Goal: Information Seeking & Learning: Learn about a topic

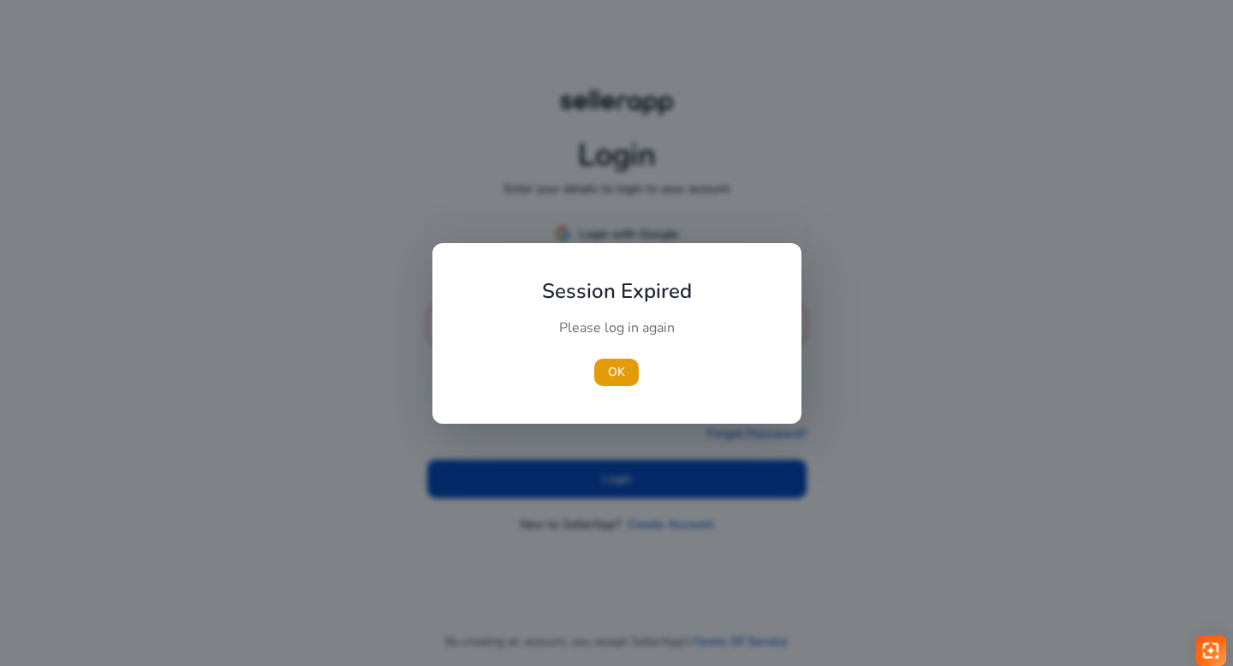
click at [618, 248] on div "Session Expired Please log in again [GEOGRAPHIC_DATA]" at bounding box center [617, 333] width 369 height 181
click at [619, 374] on span "OK" at bounding box center [616, 372] width 17 height 18
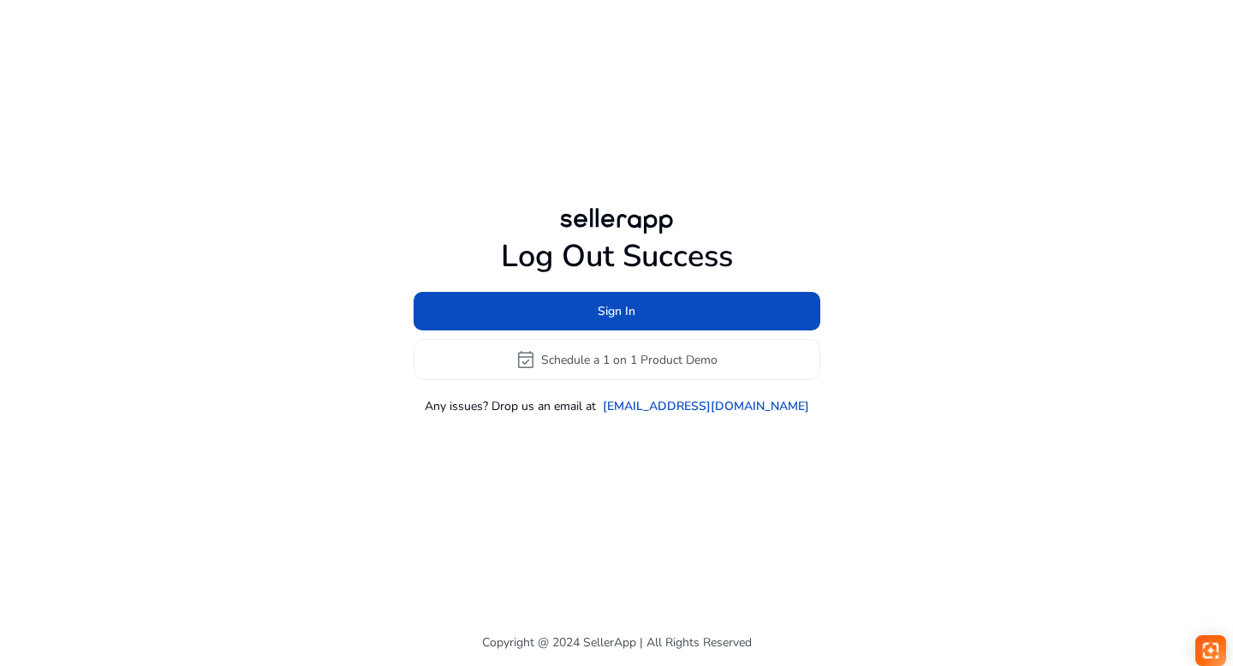
click at [593, 233] on div at bounding box center [616, 221] width 123 height 34
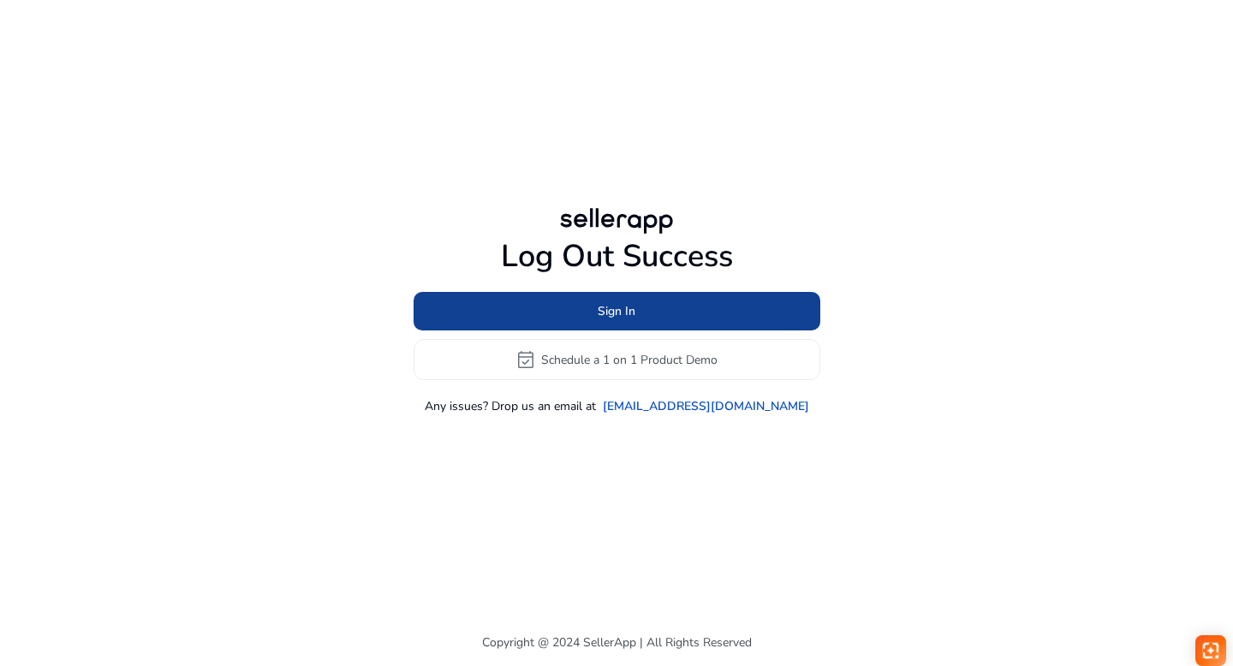
click at [606, 318] on span "Sign In" at bounding box center [617, 311] width 38 height 18
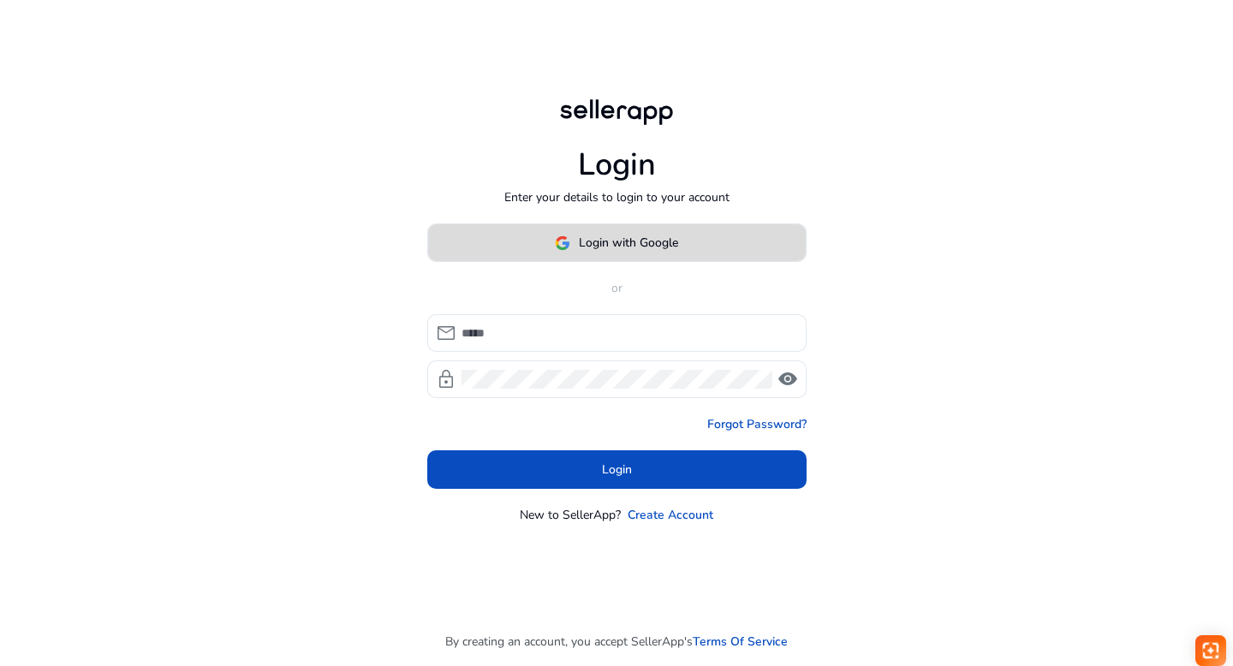
click at [599, 236] on span "Login with Google" at bounding box center [628, 243] width 99 height 18
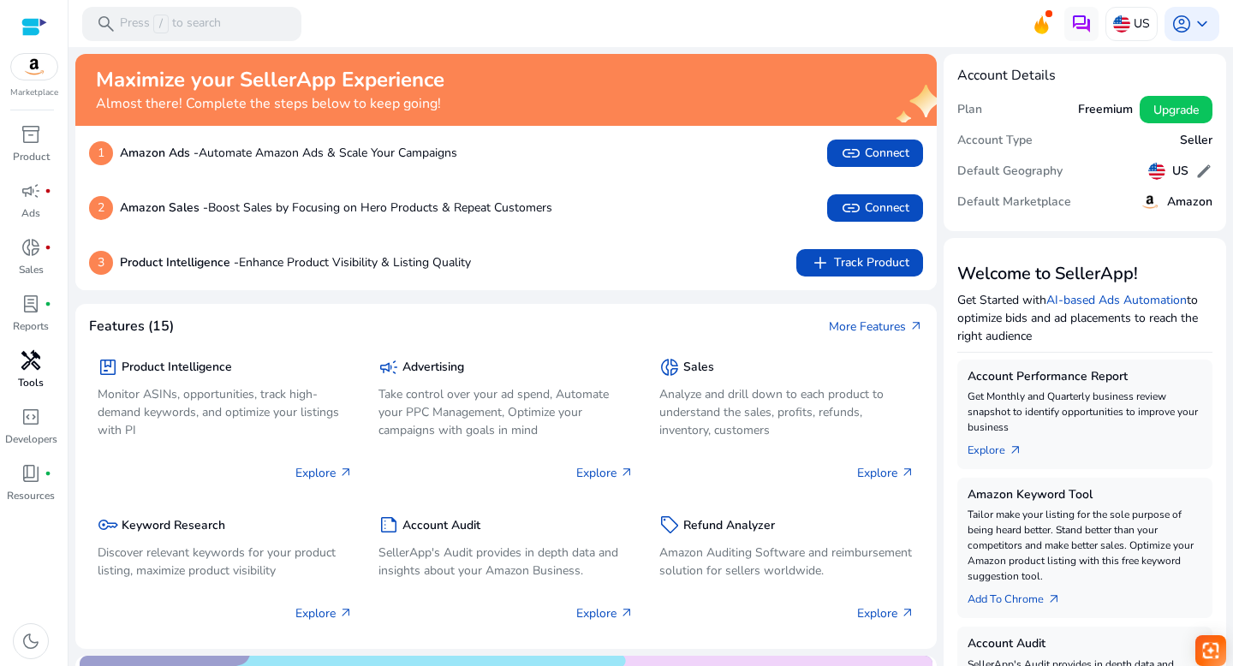
click at [27, 371] on span "handyman" at bounding box center [31, 360] width 21 height 21
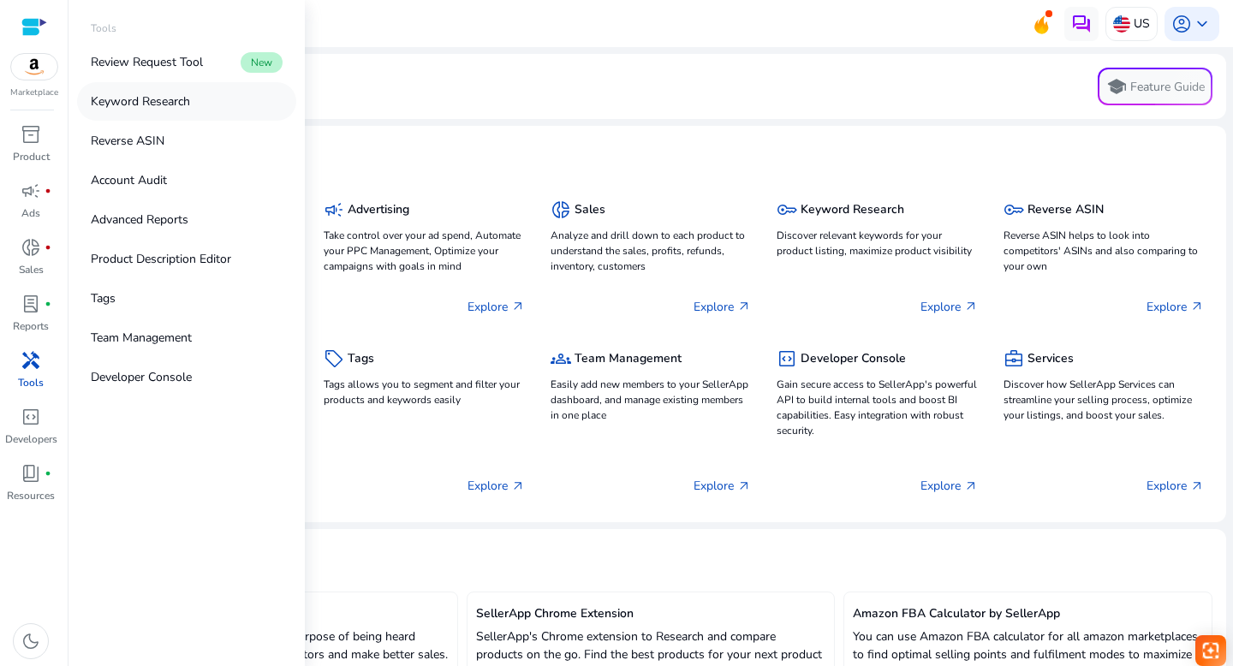
click at [111, 99] on p "Keyword Research" at bounding box center [140, 102] width 99 height 18
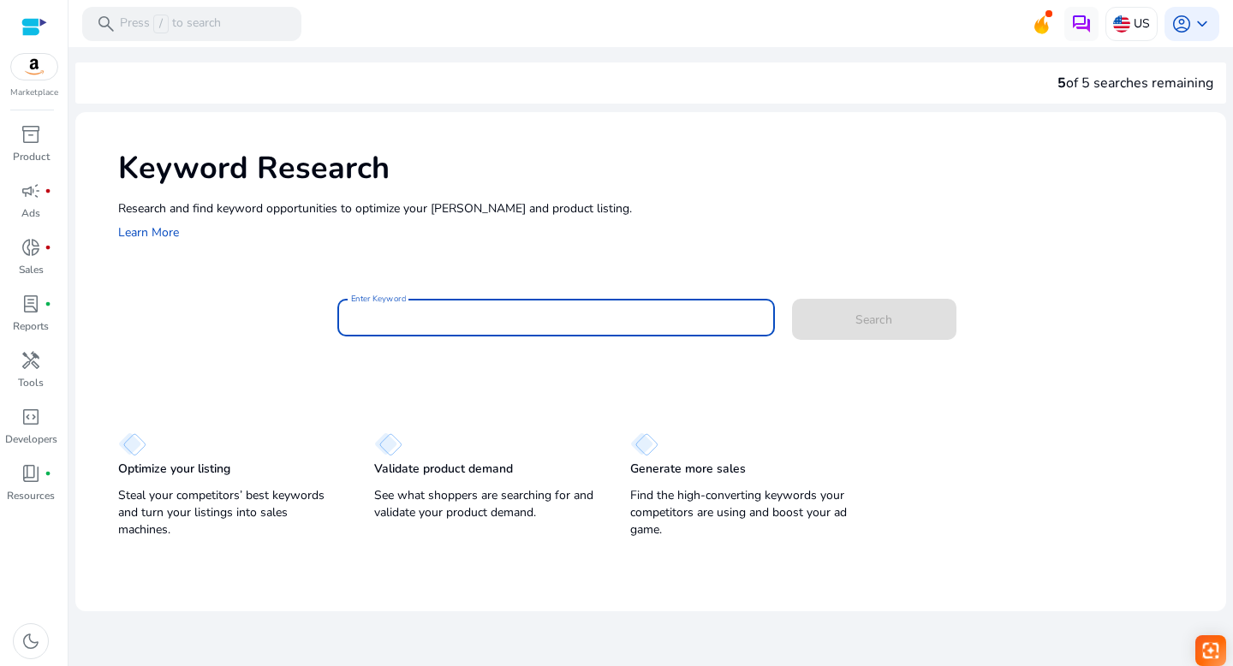
paste input "**********"
type input "**********"
click at [844, 312] on span at bounding box center [874, 319] width 164 height 41
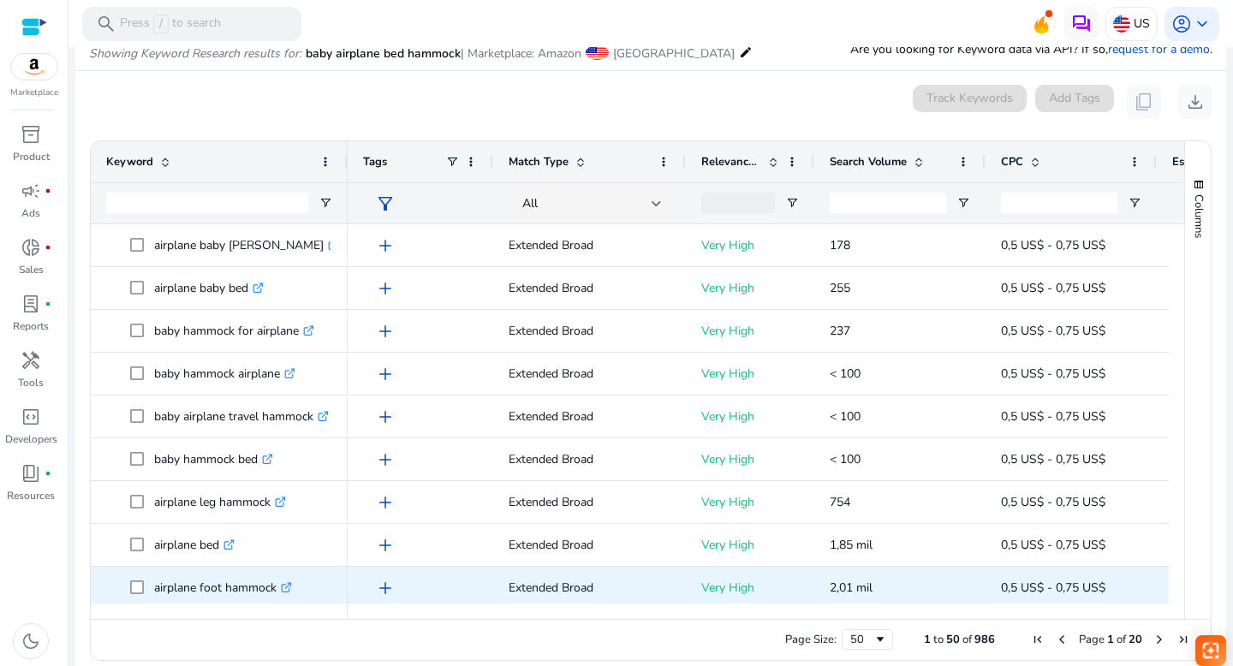
click at [281, 589] on link ".st0{fill:#2c8af8}" at bounding box center [284, 588] width 15 height 16
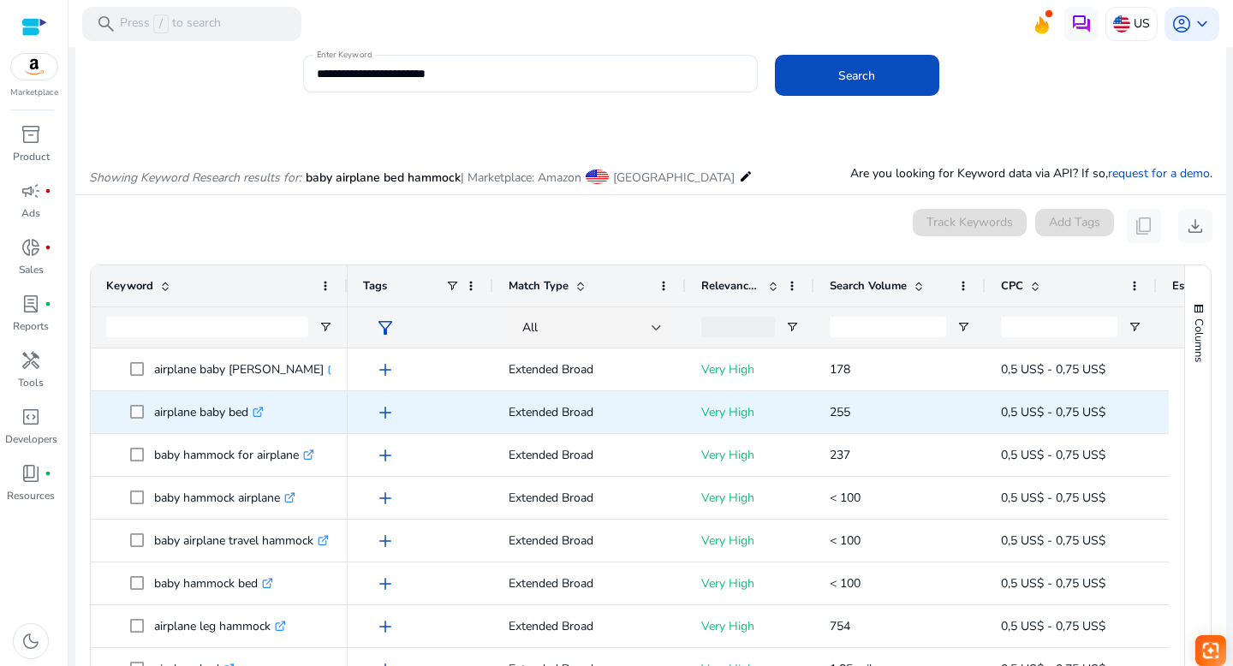
scroll to position [46, 0]
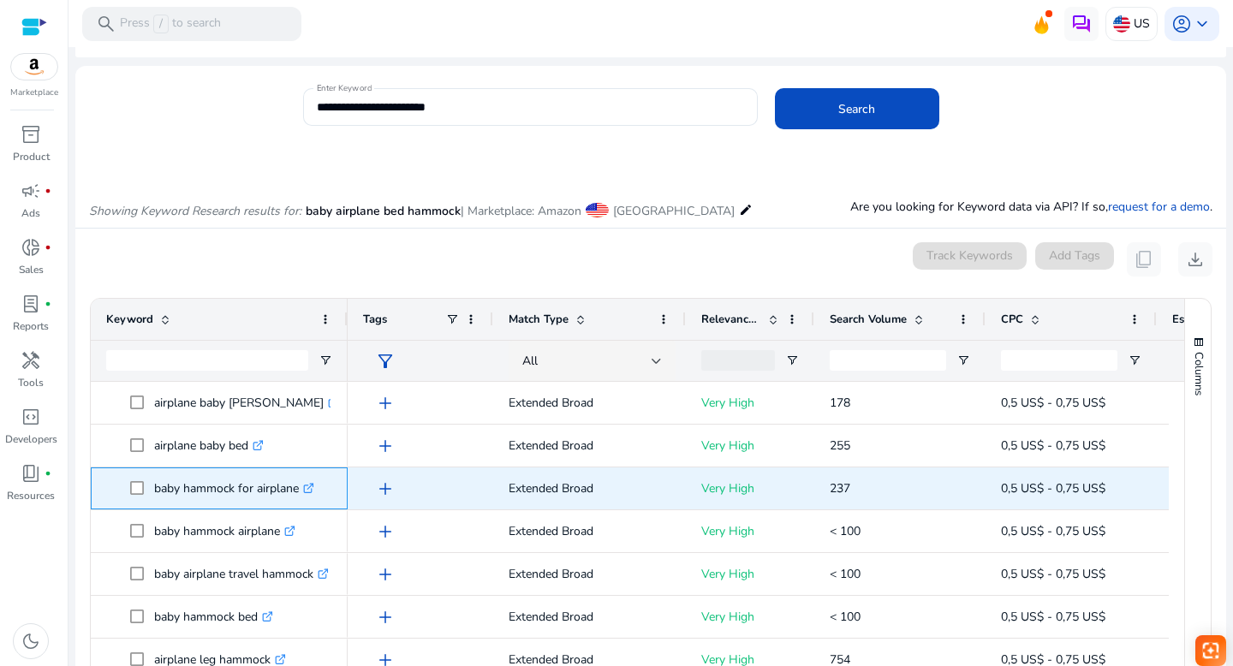
click at [313, 487] on icon ".st0{fill:#2c8af8}" at bounding box center [308, 488] width 11 height 11
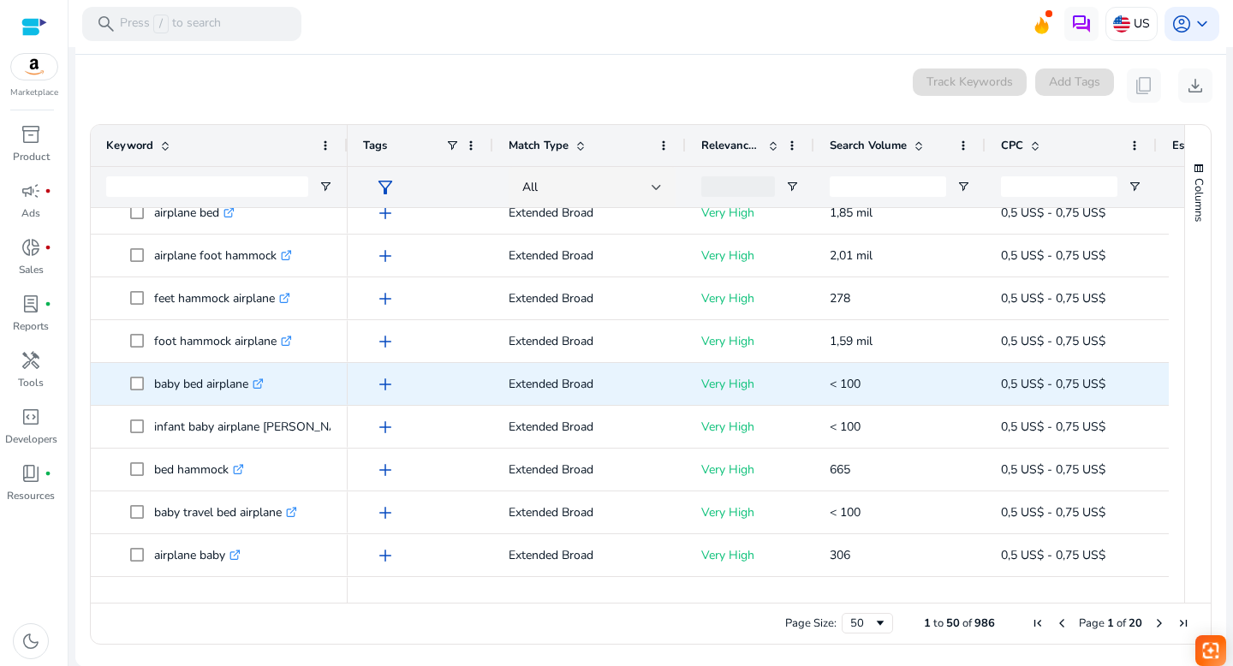
scroll to position [317, 0]
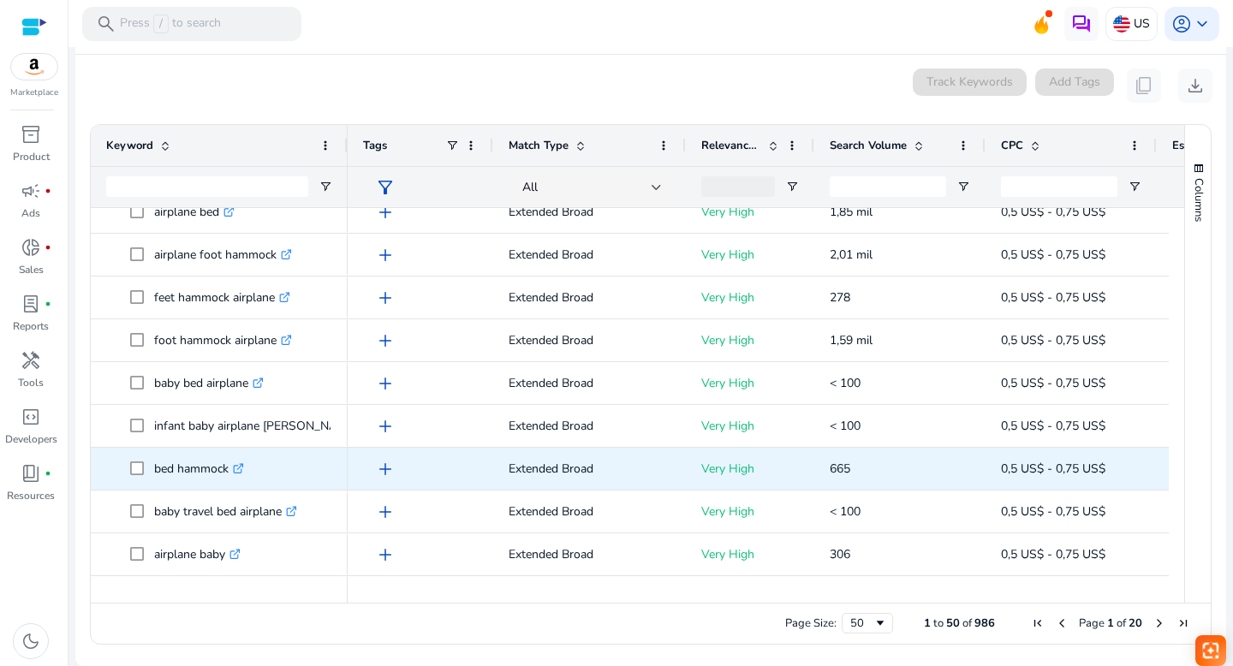
click at [242, 467] on icon at bounding box center [240, 466] width 6 height 6
